Goal: Information Seeking & Learning: Learn about a topic

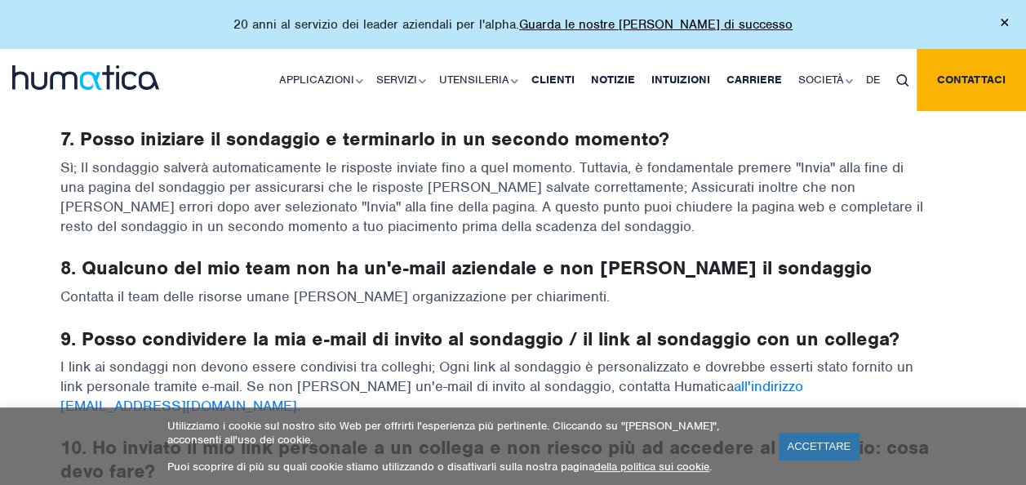
scroll to position [1225, 0]
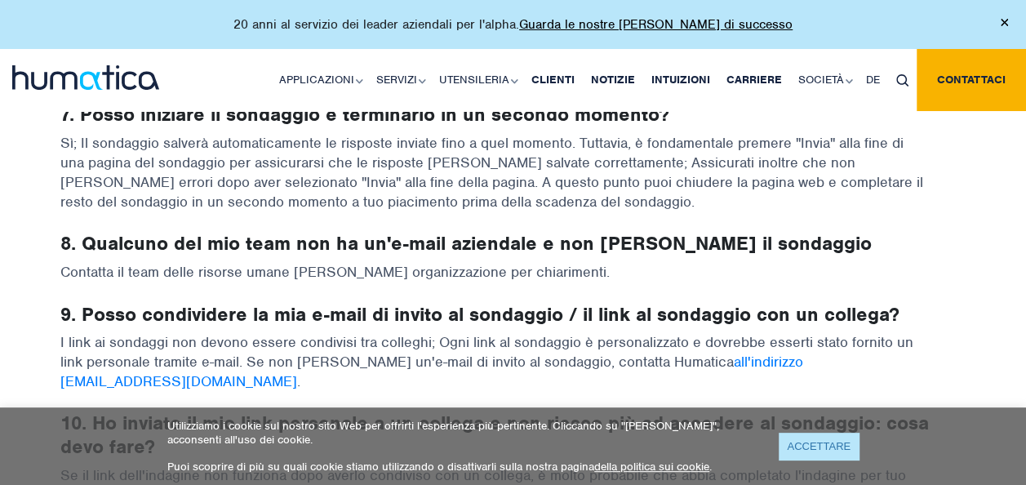
click at [838, 449] on link "ACCETTARE" at bounding box center [819, 446] width 80 height 27
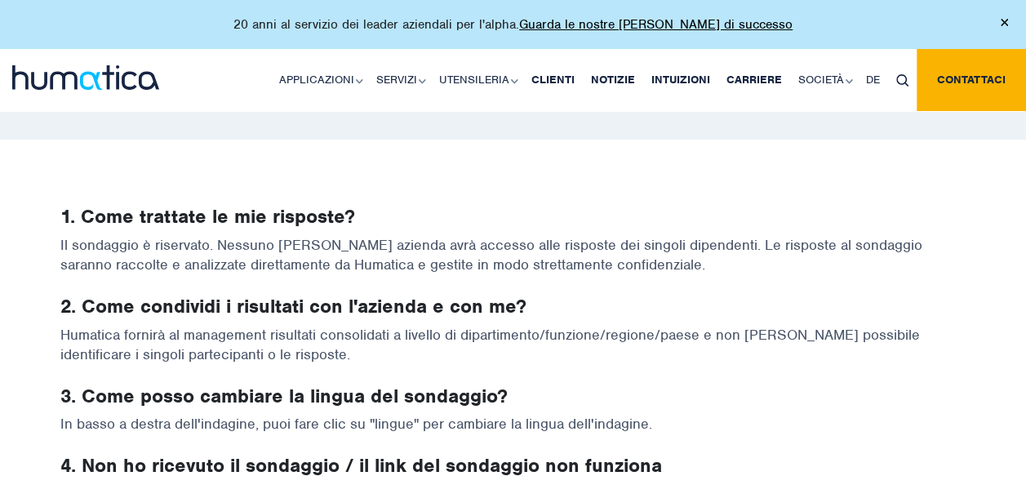
scroll to position [163, 0]
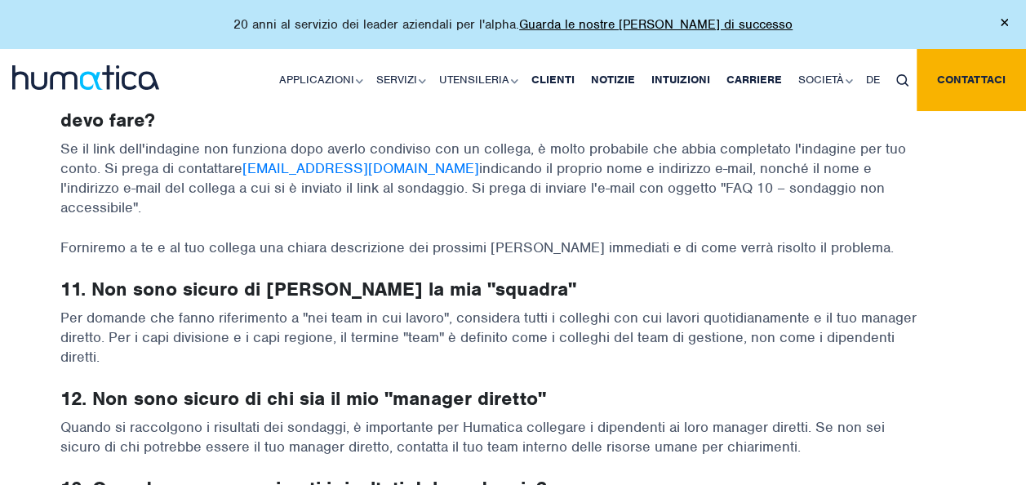
scroll to position [1551, 0]
